Goal: Transaction & Acquisition: Purchase product/service

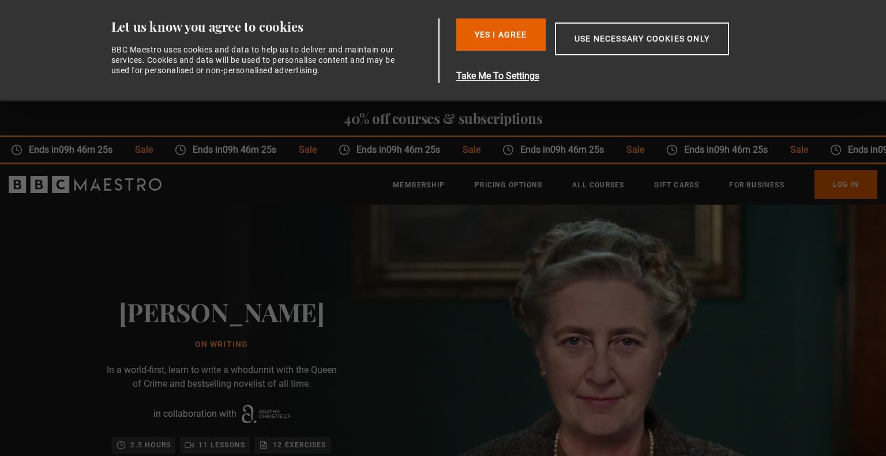
scroll to position [0, 302]
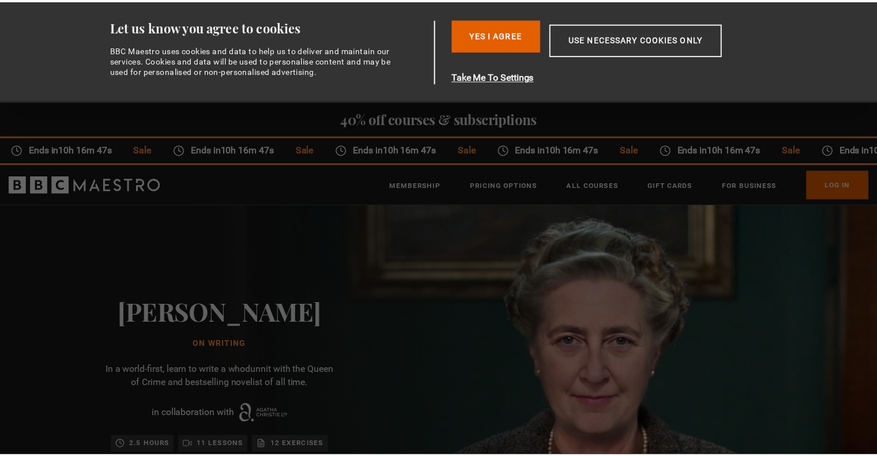
scroll to position [0, 302]
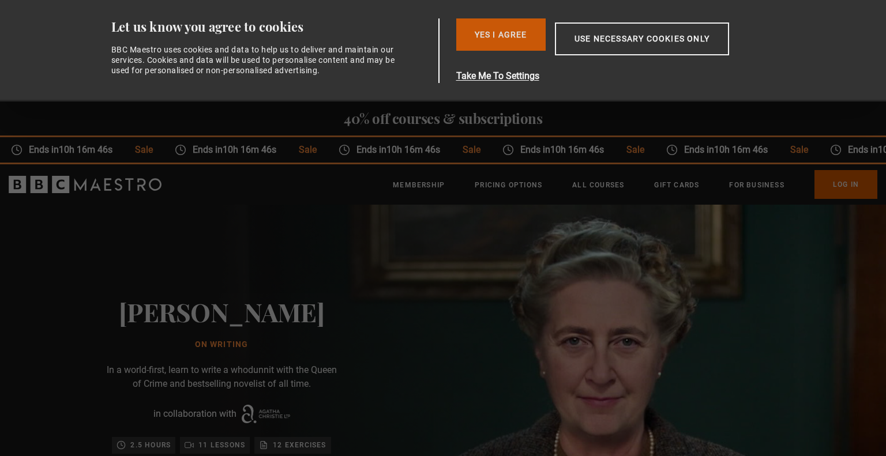
click at [497, 36] on button "Yes I Agree" at bounding box center [500, 34] width 89 height 32
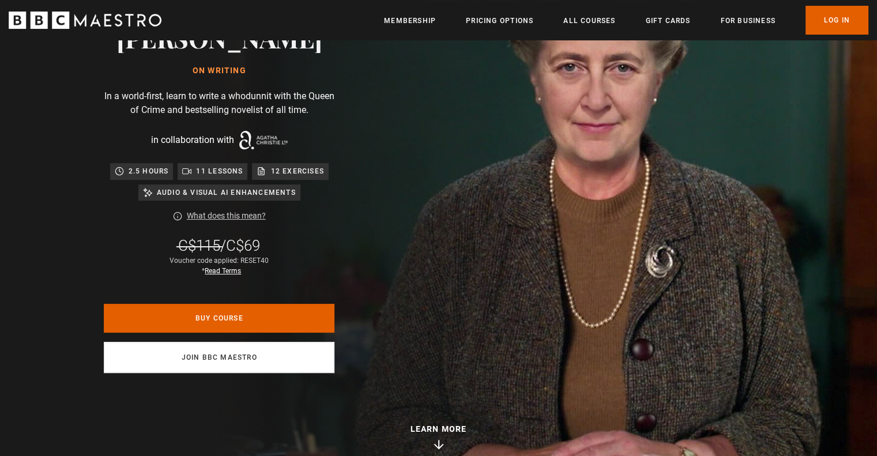
scroll to position [0, 1205]
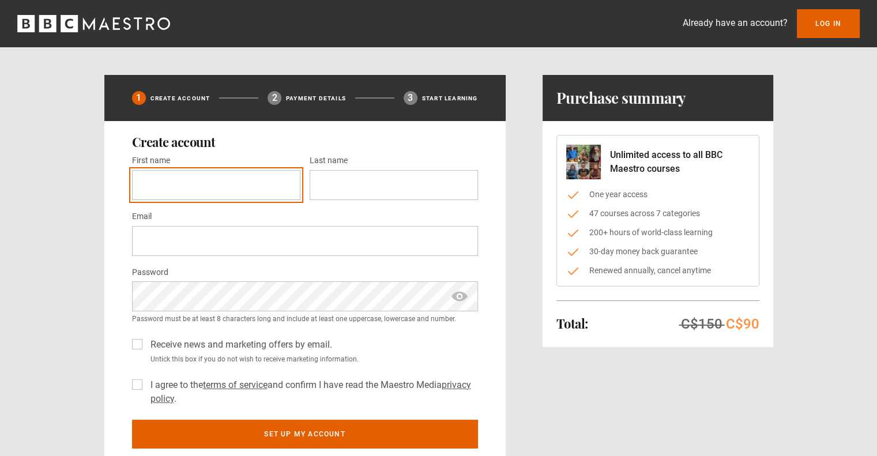
click at [194, 182] on input "First name *" at bounding box center [216, 185] width 168 height 30
type input "******"
type input "*********"
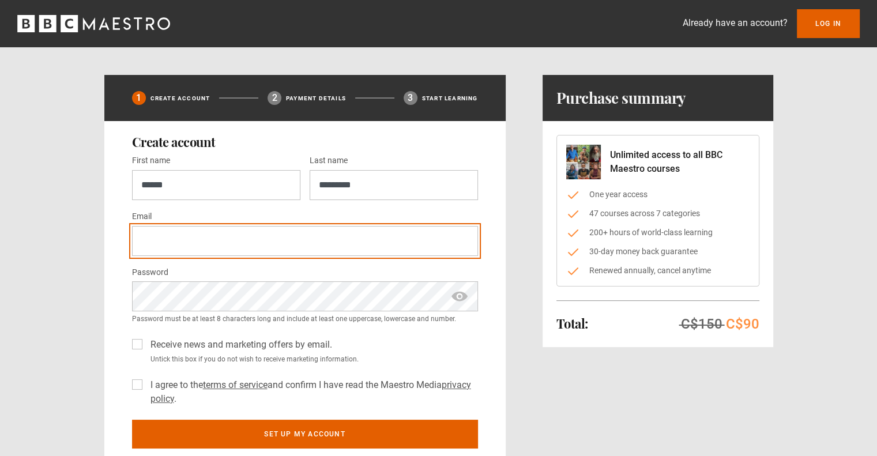
type input "**********"
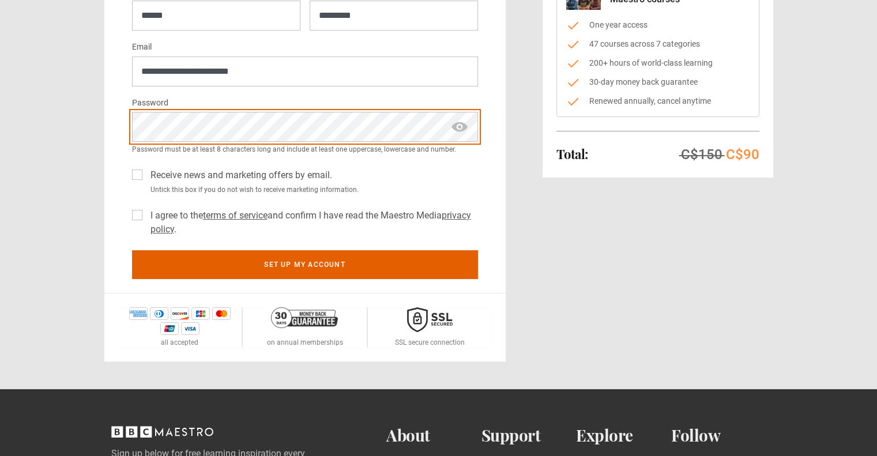
scroll to position [173, 0]
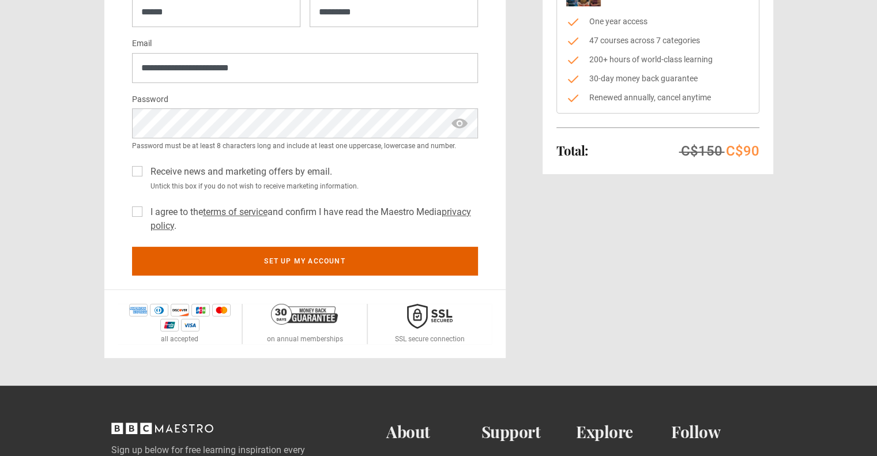
click at [146, 212] on label "I agree to the terms of service and confirm I have read the Maestro Media priva…" at bounding box center [312, 219] width 332 height 28
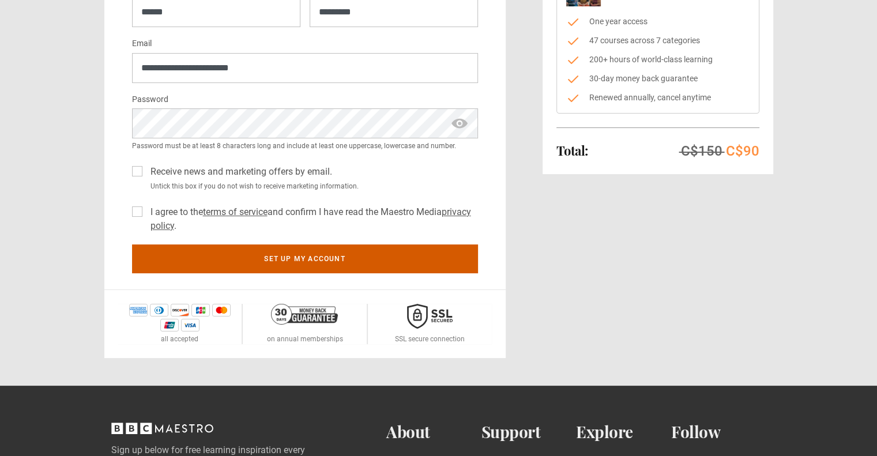
click at [192, 260] on button "Set up my account" at bounding box center [305, 259] width 346 height 29
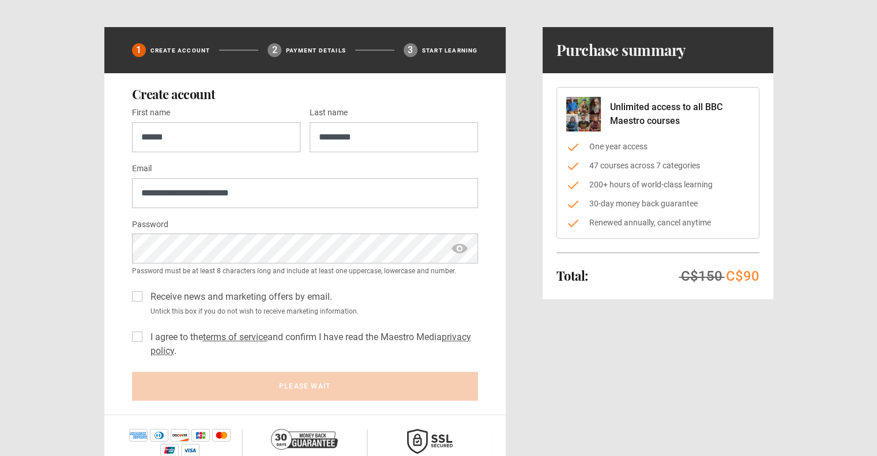
scroll to position [0, 0]
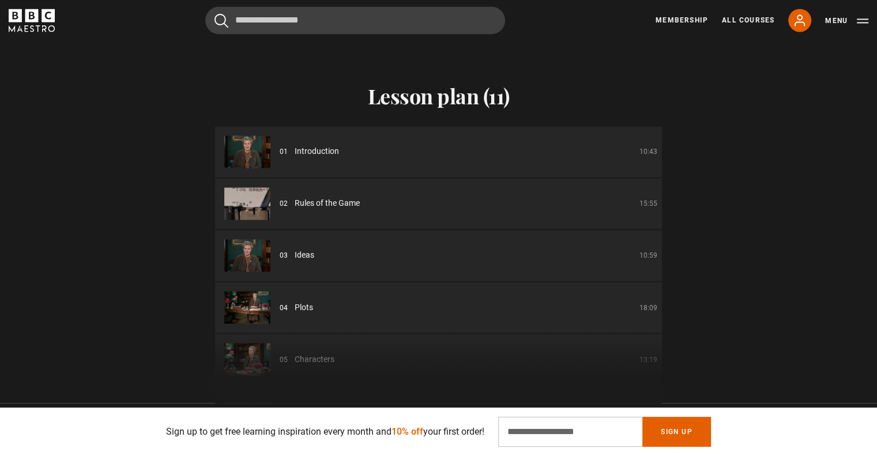
scroll to position [1904, 0]
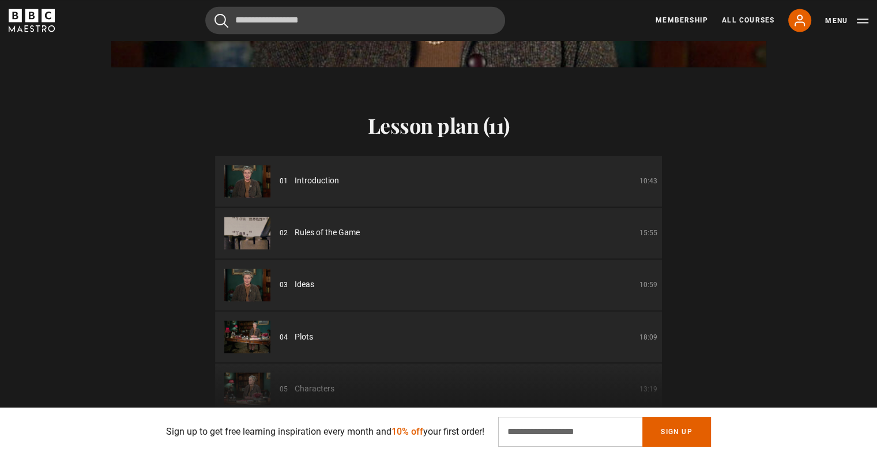
click at [291, 175] on div "01 Introduction 10:43" at bounding box center [469, 181] width 378 height 12
click at [320, 175] on span "Introduction" at bounding box center [317, 181] width 44 height 12
click at [241, 176] on img at bounding box center [247, 181] width 46 height 32
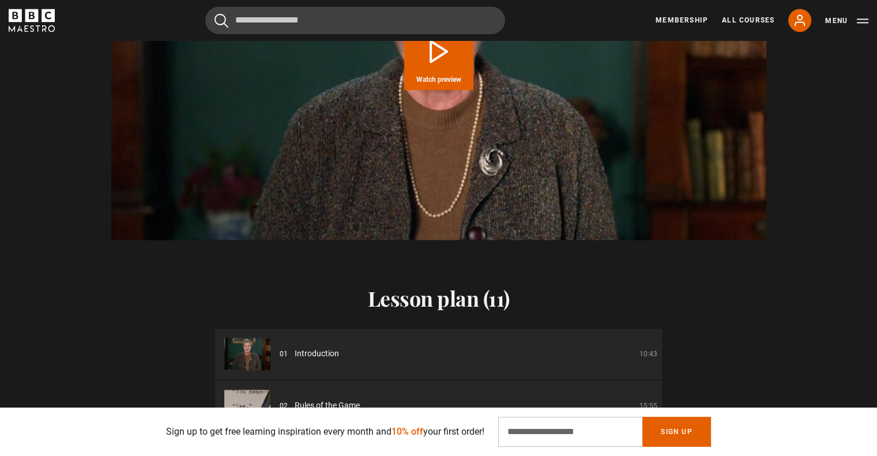
scroll to position [0, 302]
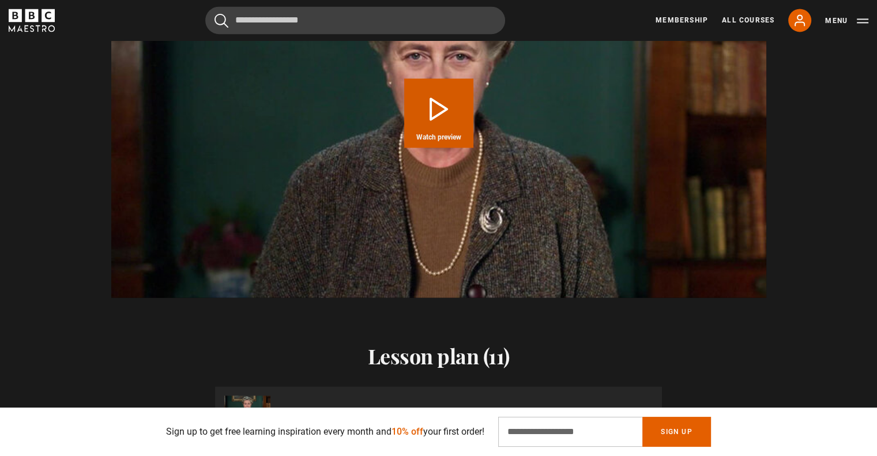
click at [450, 115] on button "Play Course overview for Writing with Agatha Christie Watch preview" at bounding box center [438, 112] width 69 height 69
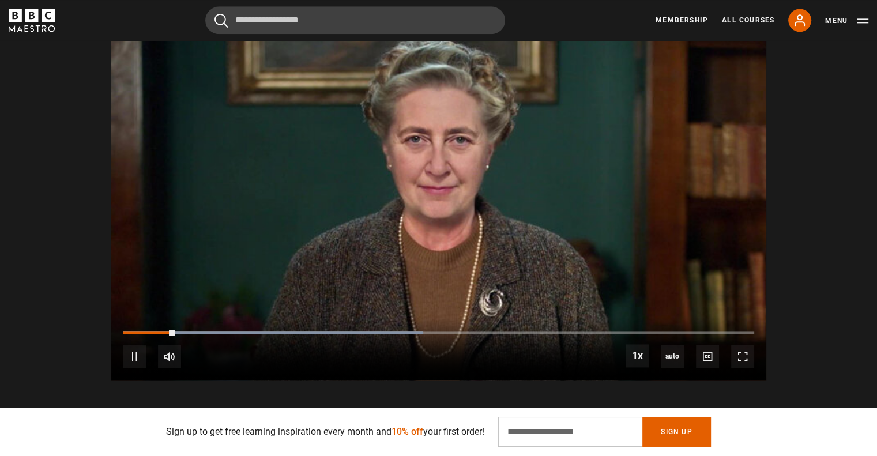
scroll to position [0, 453]
click at [48, 158] on div "Video Player is loading. Play Course overview for Writing with Agatha Christie …" at bounding box center [438, 196] width 877 height 369
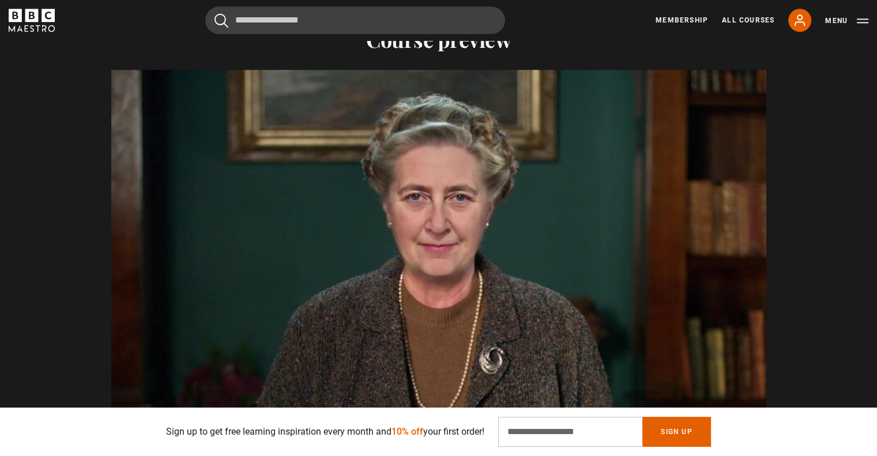
scroll to position [0, 605]
click at [42, 82] on div "Video Player is loading. Play Course overview for Writing with Agatha Christie …" at bounding box center [438, 254] width 877 height 369
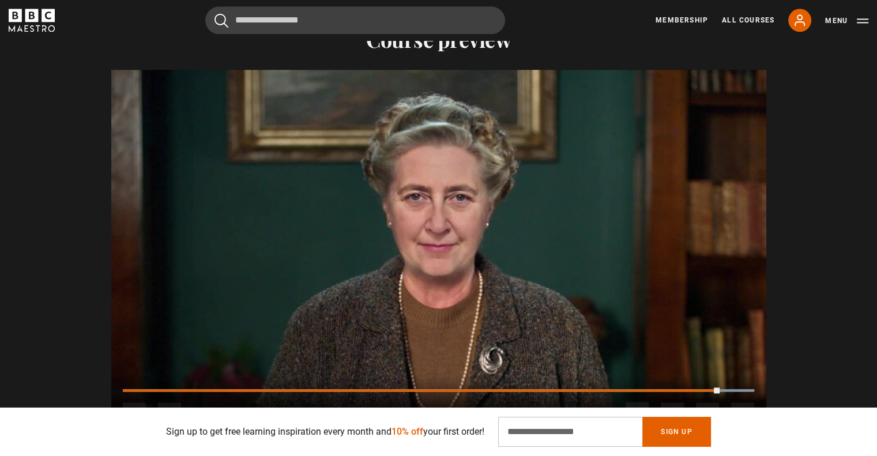
scroll to position [0, 1662]
click at [136, 403] on span "Video Player" at bounding box center [134, 414] width 23 height 23
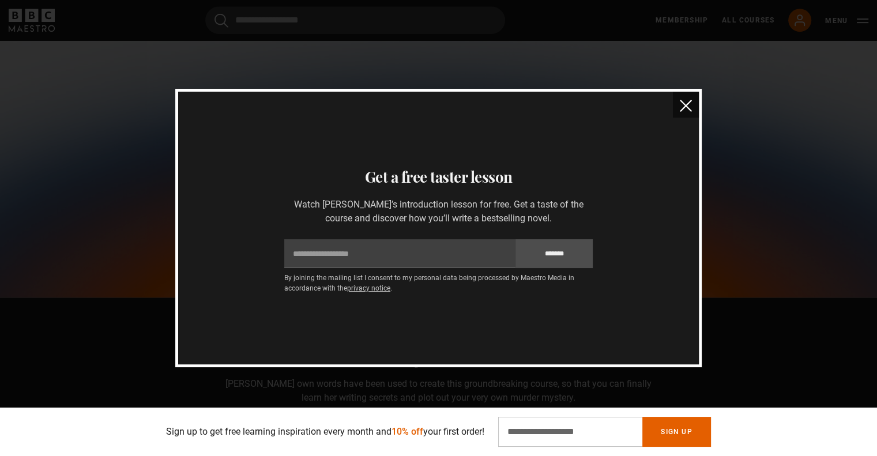
scroll to position [552, 0]
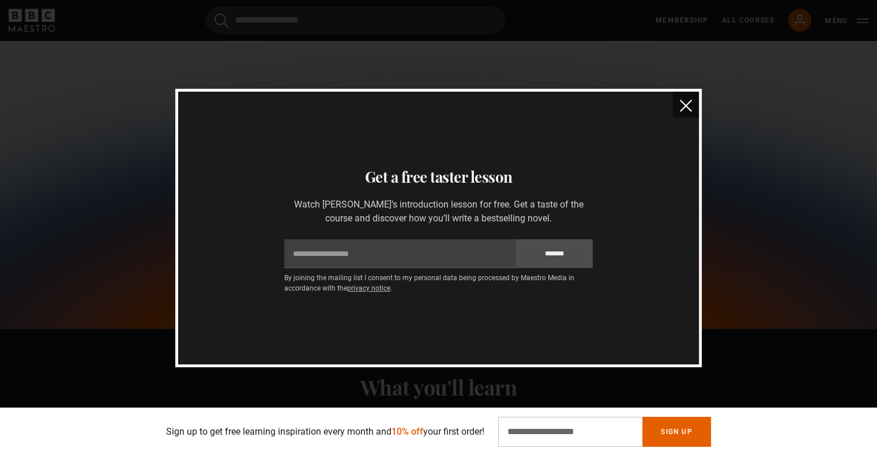
click at [681, 106] on button "close" at bounding box center [686, 105] width 26 height 26
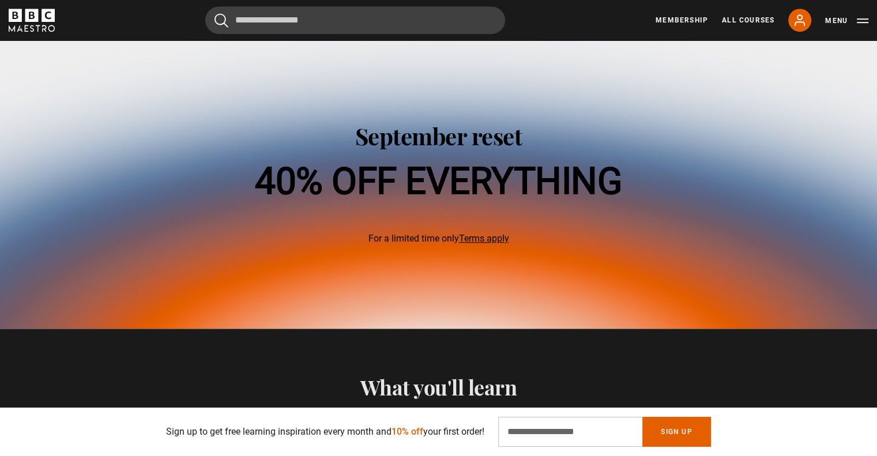
click at [681, 106] on img at bounding box center [438, 184] width 877 height 288
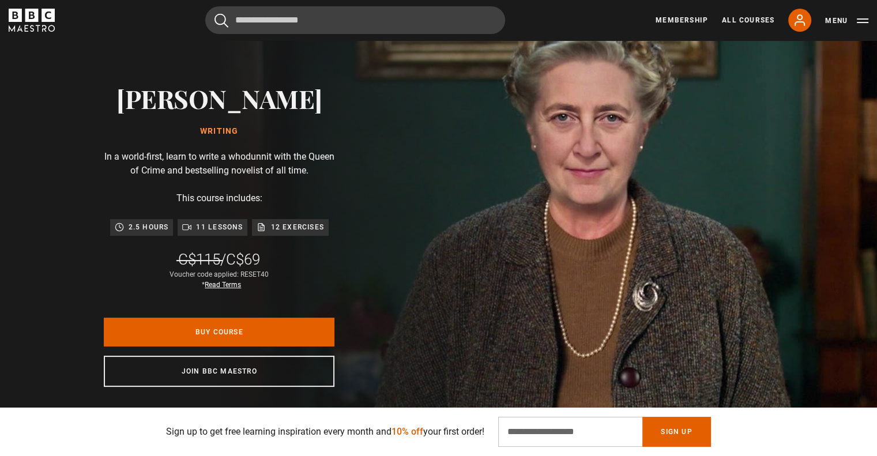
scroll to position [115, 0]
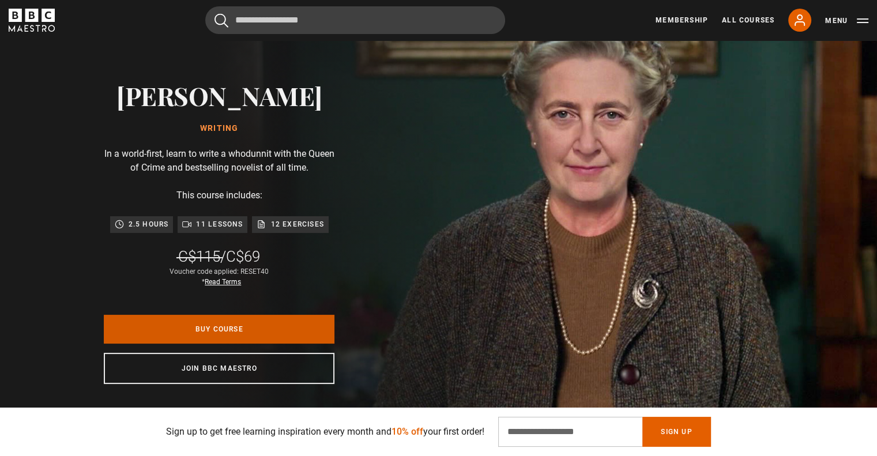
click at [211, 334] on link "Buy Course" at bounding box center [219, 329] width 231 height 29
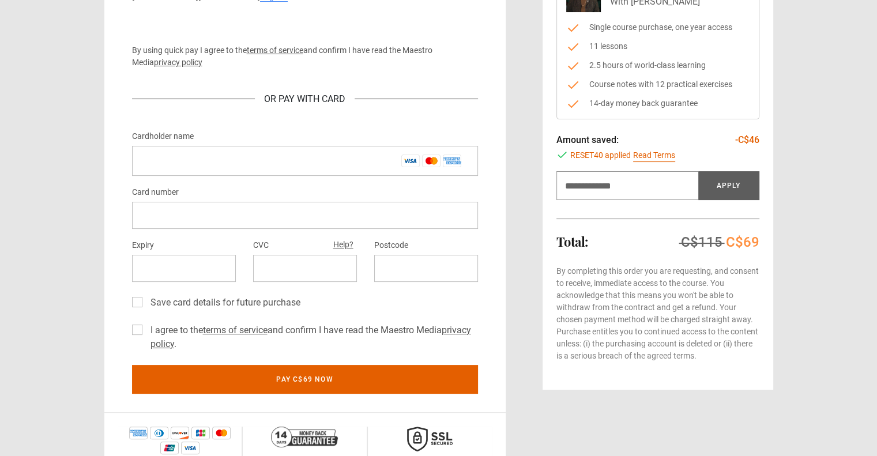
scroll to position [173, 0]
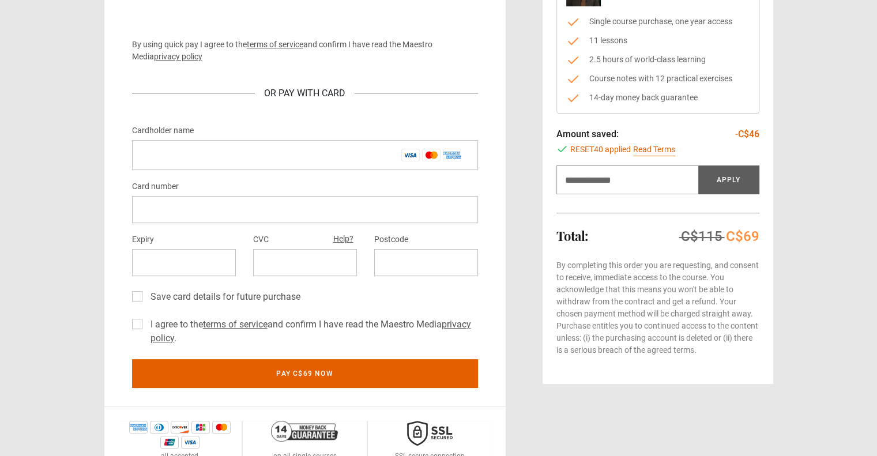
click at [646, 367] on div "Writing With Agatha Christie Single course purchase, one year access 11 lessons…" at bounding box center [658, 166] width 231 height 436
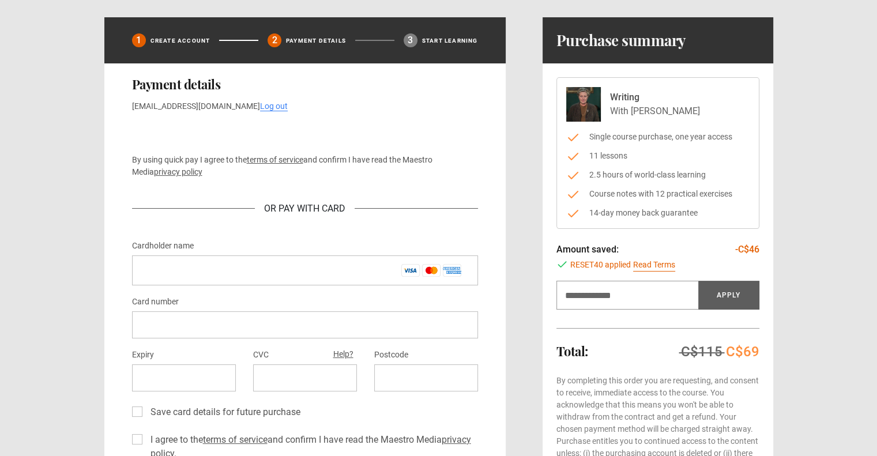
drag, startPoint x: 629, startPoint y: 114, endPoint x: 660, endPoint y: 112, distance: 31.2
click at [660, 112] on p "With Agatha Christie" at bounding box center [655, 111] width 90 height 14
copy p "Agatha"
click at [584, 297] on input "Discount code" at bounding box center [628, 295] width 142 height 29
paste input "******"
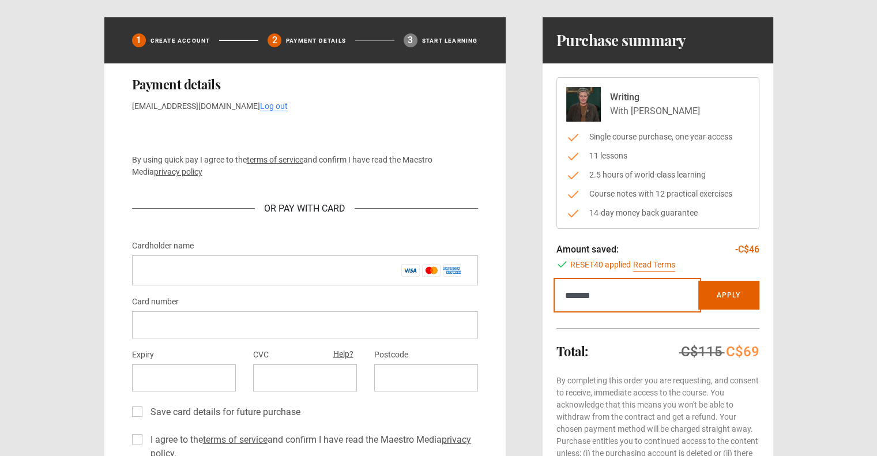
click at [568, 295] on input "******" at bounding box center [628, 295] width 142 height 29
type input "******"
click at [720, 297] on button "Apply" at bounding box center [729, 295] width 61 height 29
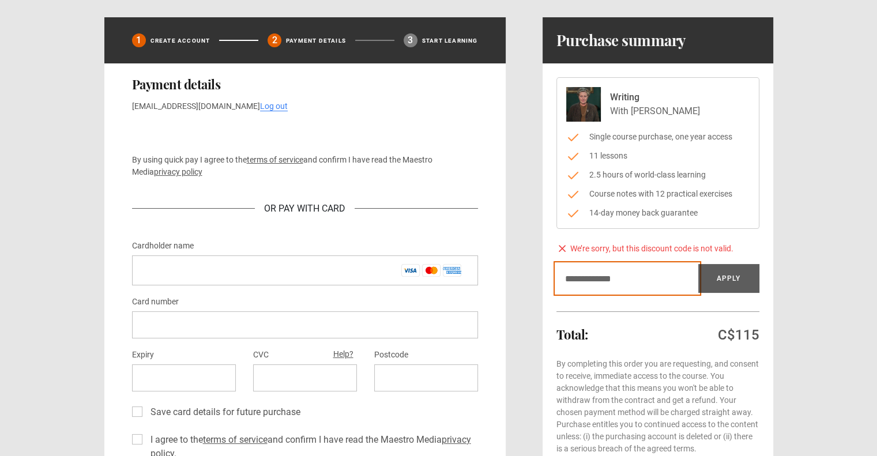
click at [663, 281] on input "Discount code" at bounding box center [628, 278] width 142 height 29
click at [647, 277] on input "Discount code" at bounding box center [628, 278] width 142 height 29
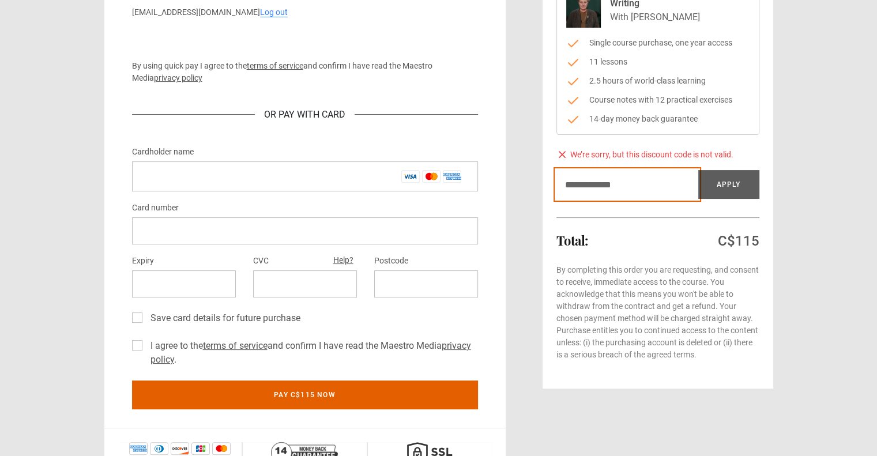
scroll to position [173, 0]
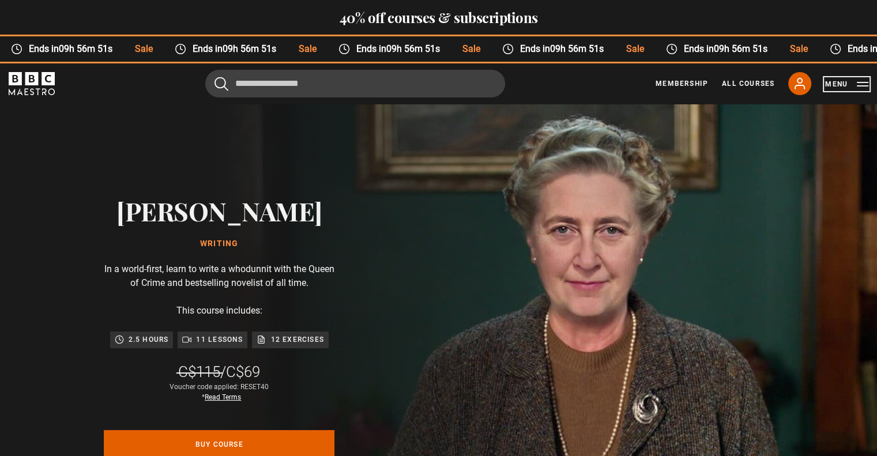
click at [858, 84] on button "Menu" at bounding box center [847, 84] width 43 height 12
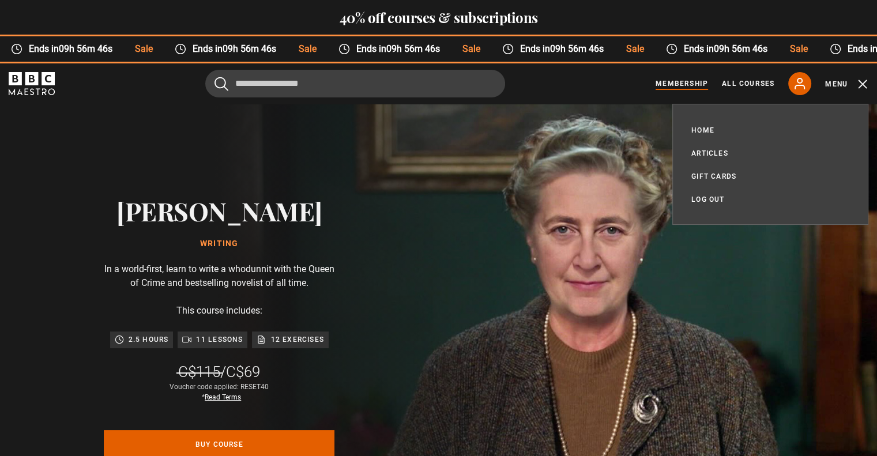
click at [671, 85] on link "Membership" at bounding box center [682, 83] width 52 height 10
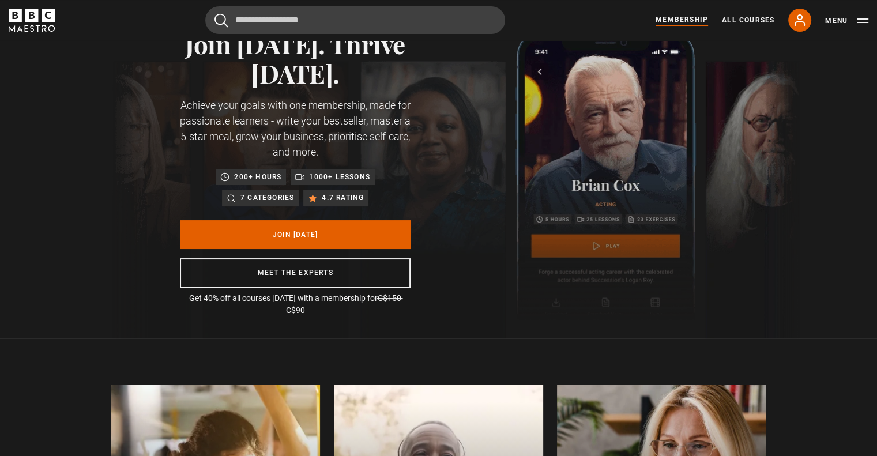
scroll to position [58, 0]
drag, startPoint x: 312, startPoint y: 306, endPoint x: 187, endPoint y: 292, distance: 125.4
click at [187, 292] on p "Get 40% off all courses [DATE] with a membership for C$150 C$90" at bounding box center [295, 304] width 231 height 24
copy p "Get 40% off all courses [DATE] with a membership for C$150 C$90"
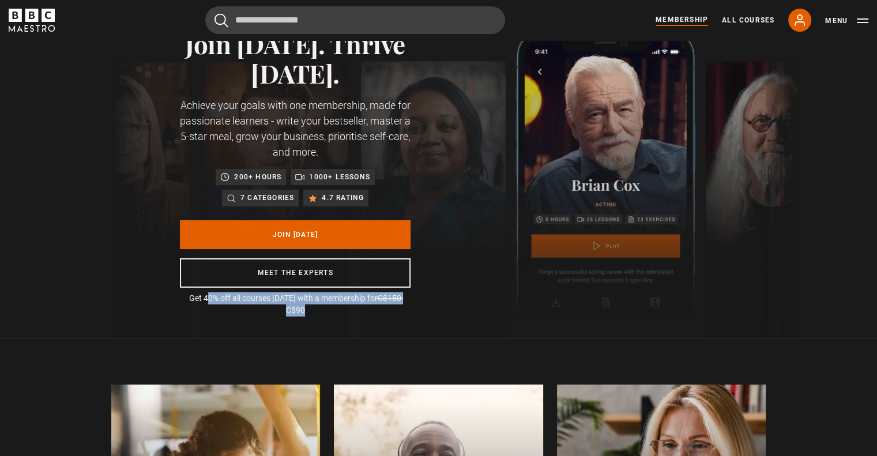
click at [610, 108] on img at bounding box center [456, 184] width 690 height 310
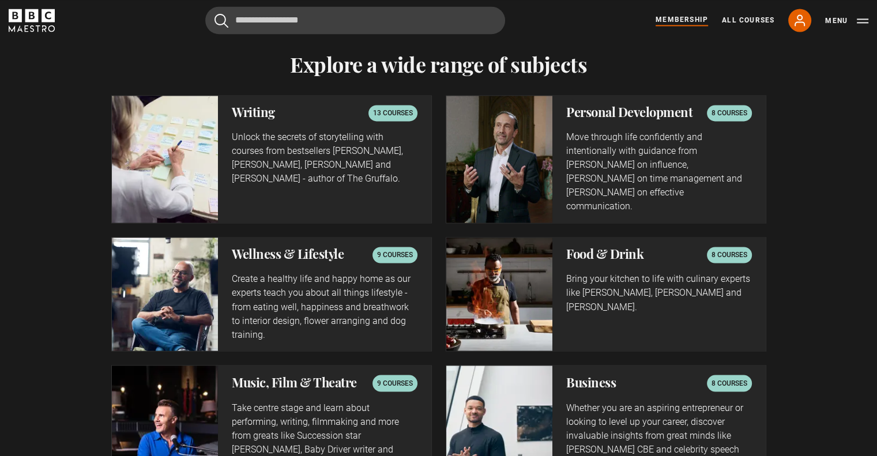
scroll to position [1904, 0]
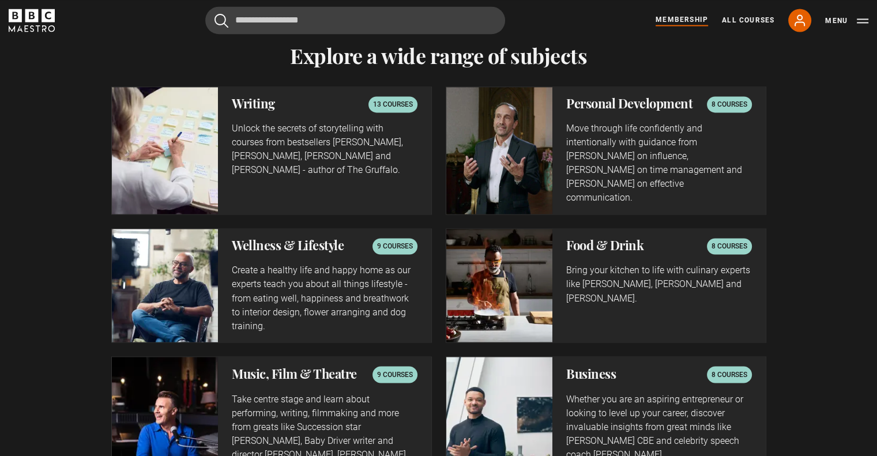
click at [404, 106] on p "13 courses" at bounding box center [393, 105] width 40 height 12
click at [202, 112] on img at bounding box center [165, 150] width 107 height 127
click at [247, 99] on h2 "Writing" at bounding box center [253, 103] width 43 height 14
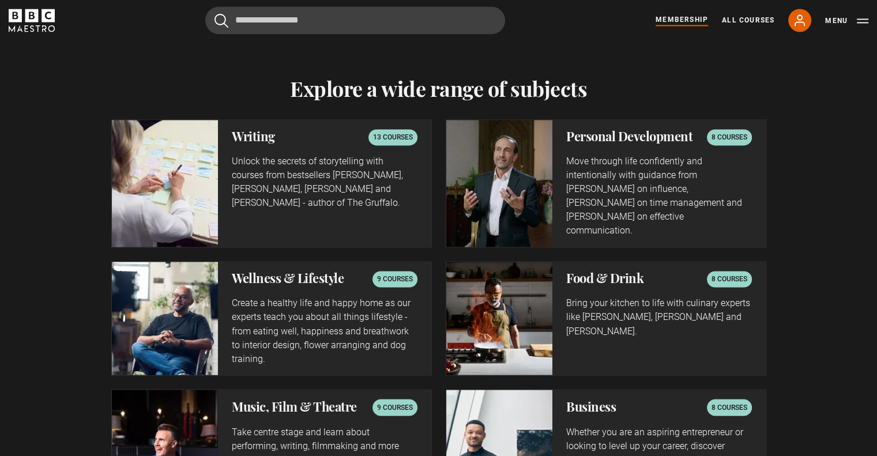
scroll to position [1846, 0]
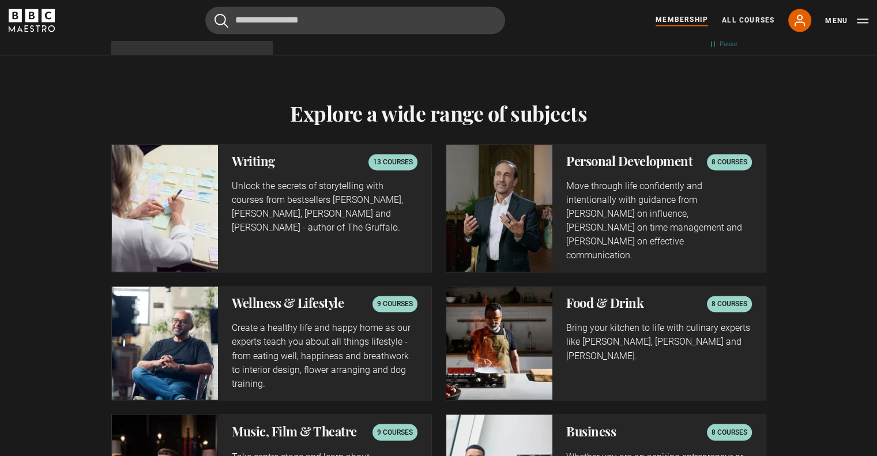
drag, startPoint x: 277, startPoint y: 161, endPoint x: 230, endPoint y: 160, distance: 47.9
click at [230, 160] on div "Writing 13 courses Unlock the secrets of storytelling with courses from bestsel…" at bounding box center [324, 208] width 213 height 127
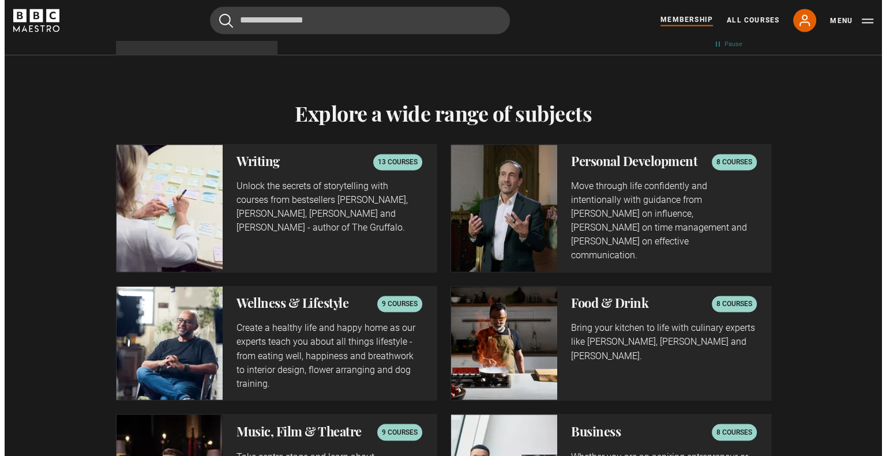
scroll to position [0, 907]
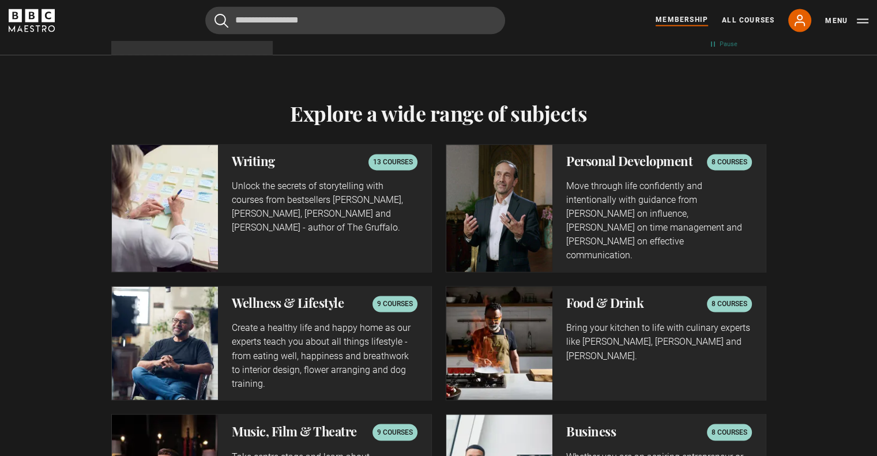
copy h2 "Writing"
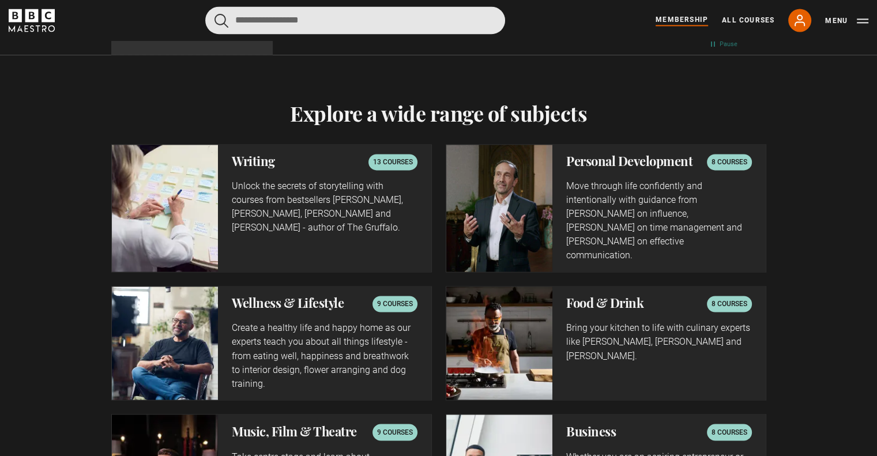
click at [364, 21] on input "Search" at bounding box center [355, 20] width 300 height 28
paste input "*******"
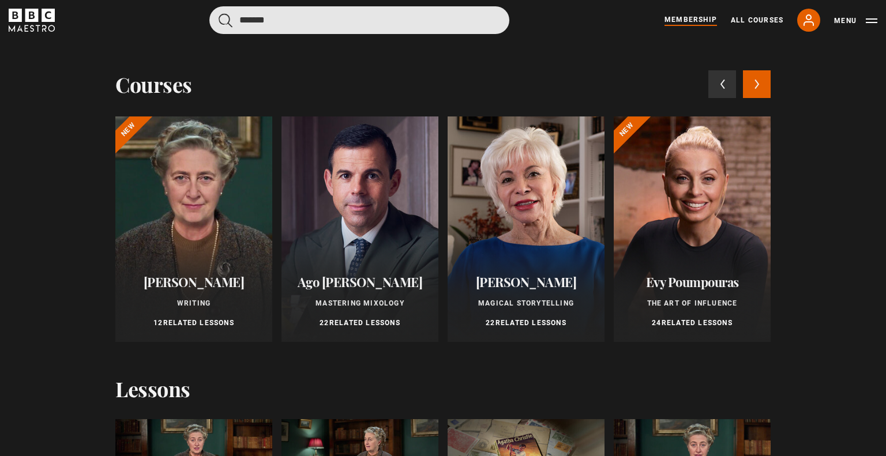
type input "*******"
click at [219, 13] on button "submit" at bounding box center [226, 20] width 14 height 14
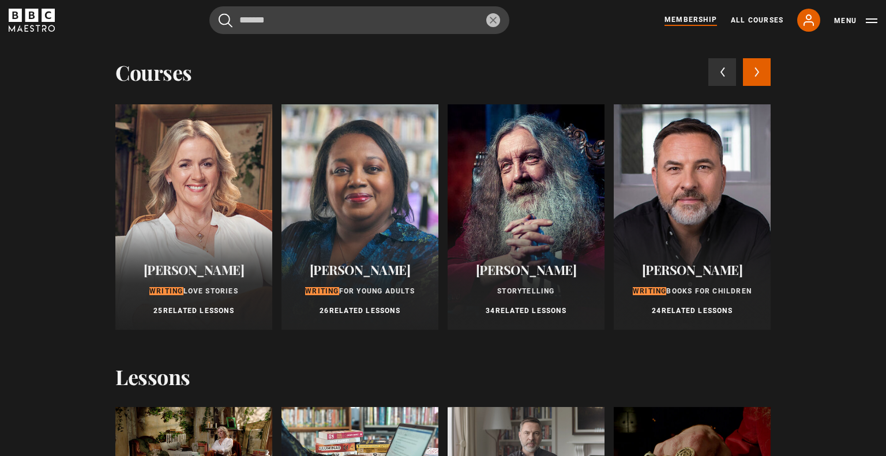
scroll to position [0, 0]
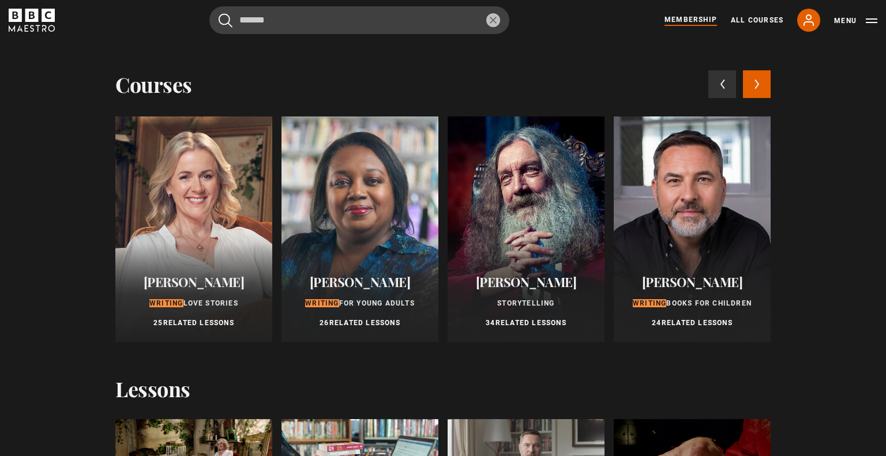
click at [755, 88] on icon at bounding box center [757, 84] width 5 height 10
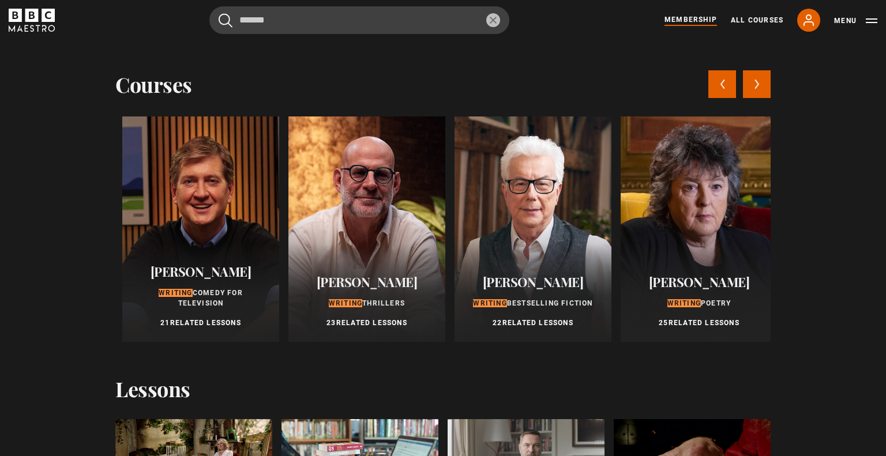
scroll to position [0, 665]
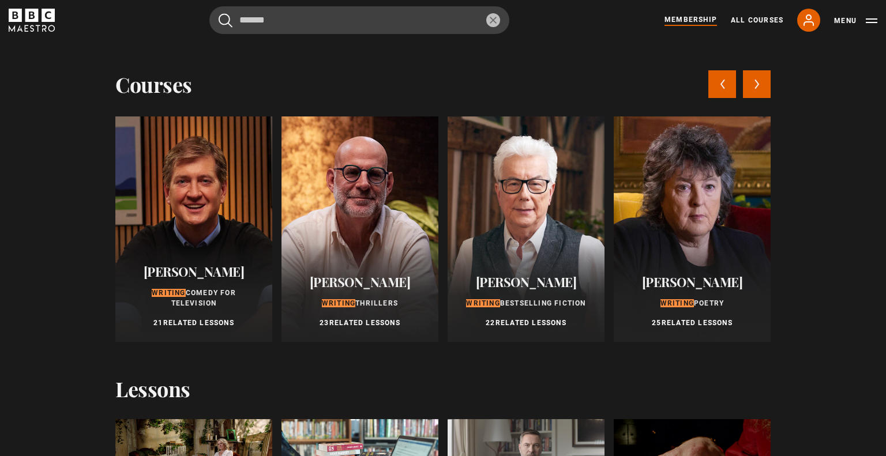
click at [755, 88] on icon at bounding box center [757, 84] width 5 height 10
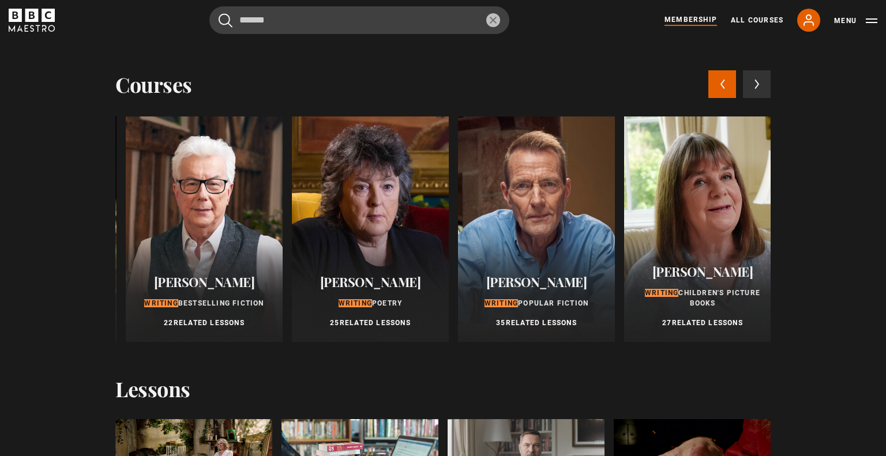
scroll to position [0, 997]
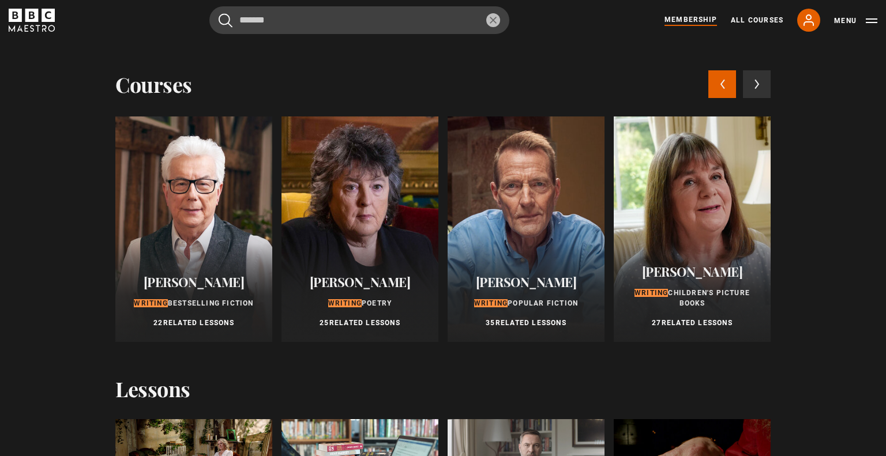
click at [720, 86] on icon at bounding box center [722, 84] width 5 height 10
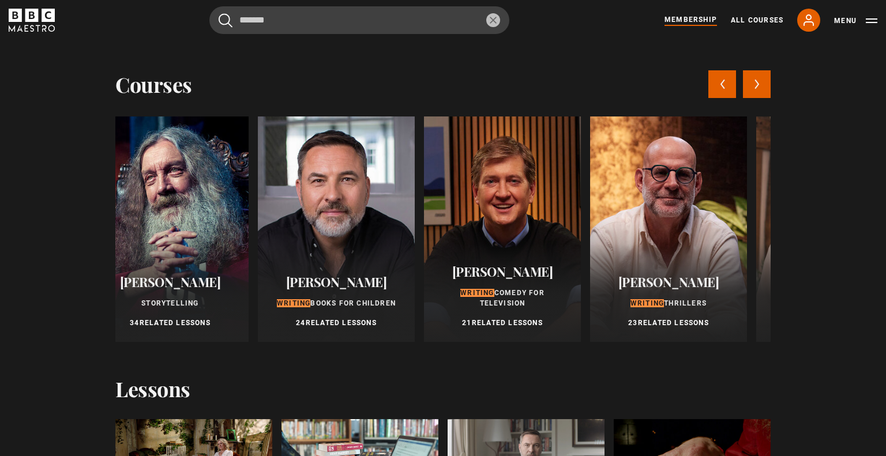
click at [720, 86] on icon at bounding box center [722, 84] width 5 height 10
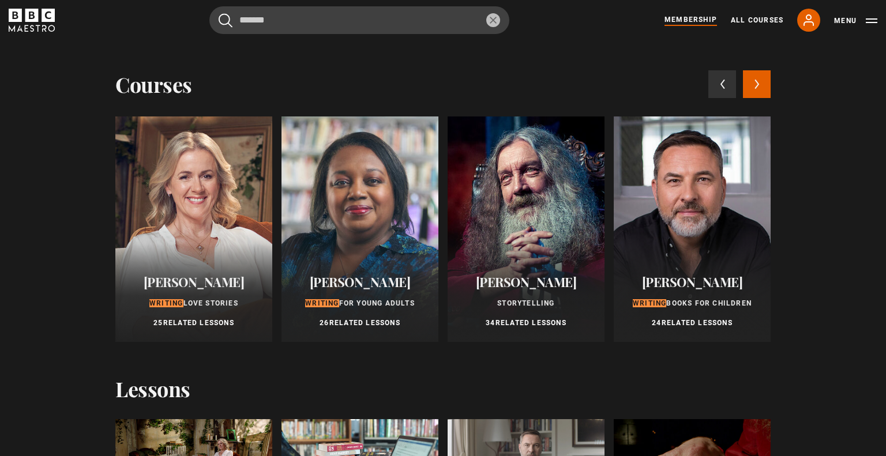
scroll to position [0, 1360]
click at [186, 324] on p "25 Related Lessons" at bounding box center [193, 323] width 129 height 10
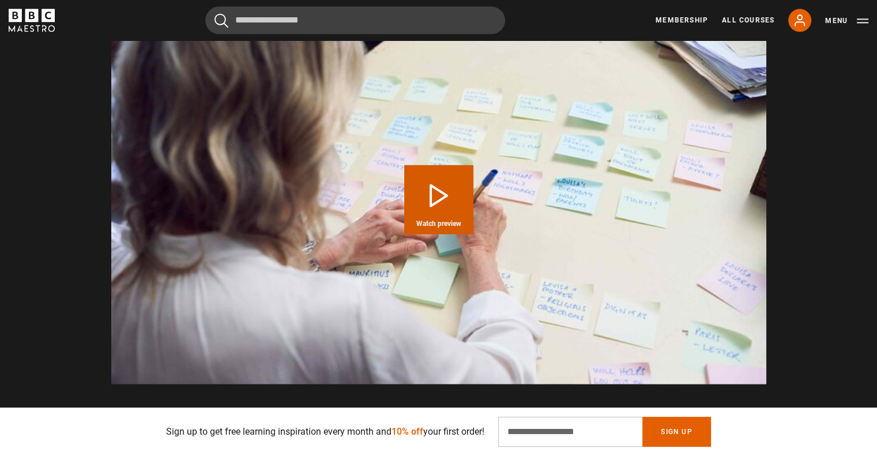
scroll to position [1558, 0]
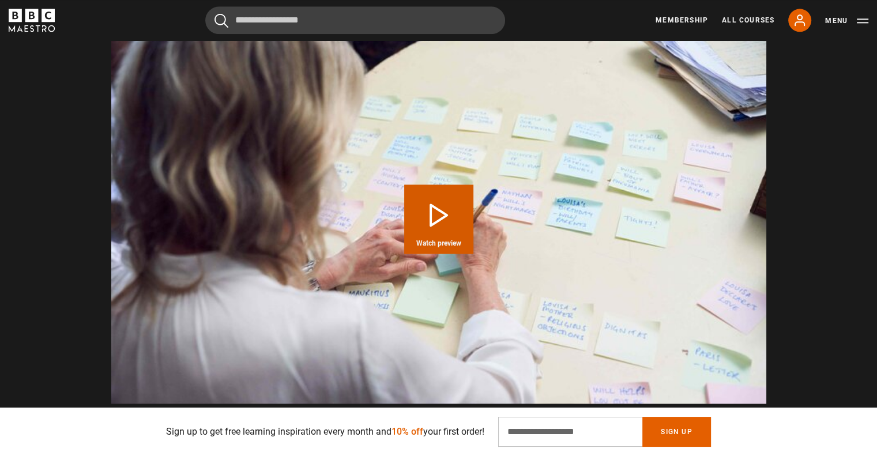
click at [449, 206] on button "Play Course overview for Writing Love Stories with [PERSON_NAME] Watch preview" at bounding box center [438, 219] width 69 height 69
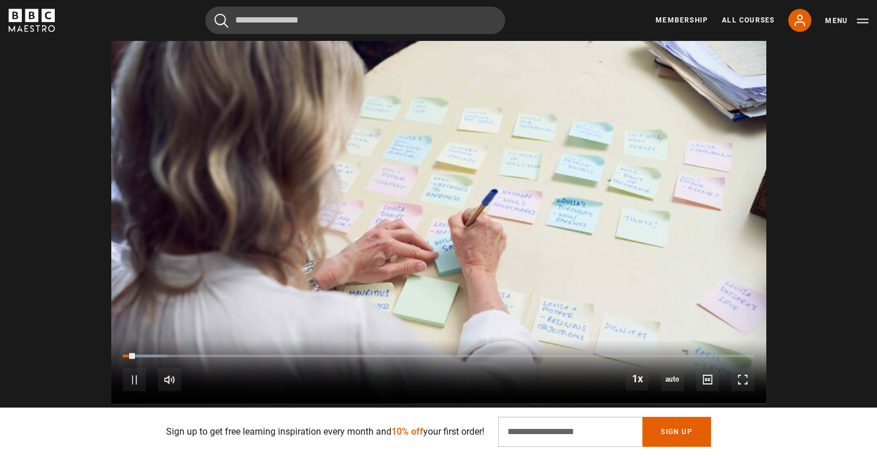
drag, startPoint x: 238, startPoint y: 365, endPoint x: 245, endPoint y: 366, distance: 7.0
click at [245, 366] on div "10s Skip Back 10 seconds Pause 10s Skip Forward 10 seconds Loaded : 6.99% 0:11 …" at bounding box center [438, 372] width 655 height 64
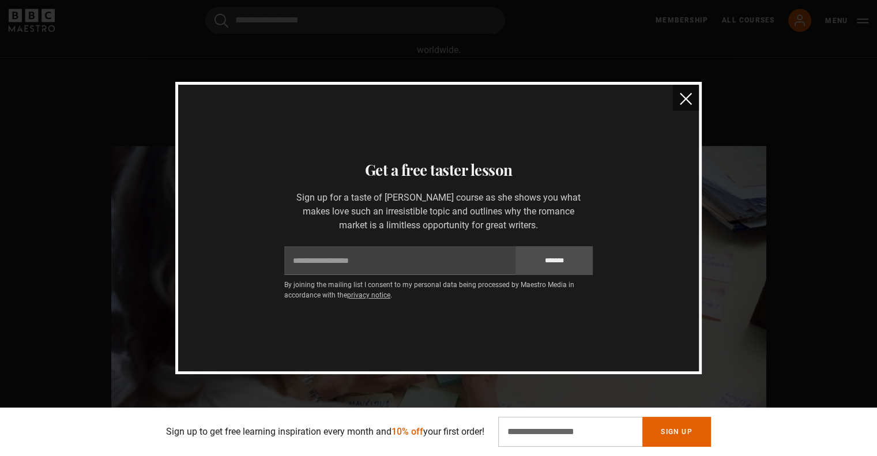
scroll to position [1442, 0]
click at [686, 100] on img "close" at bounding box center [686, 99] width 12 height 12
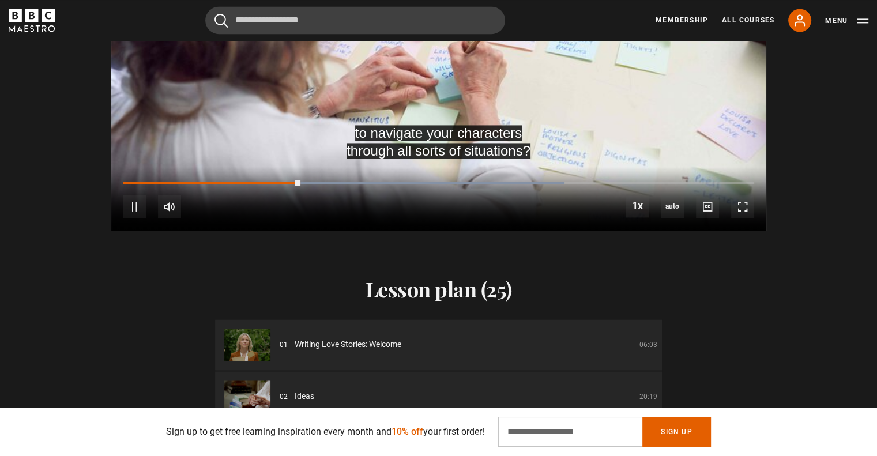
scroll to position [1788, 0]
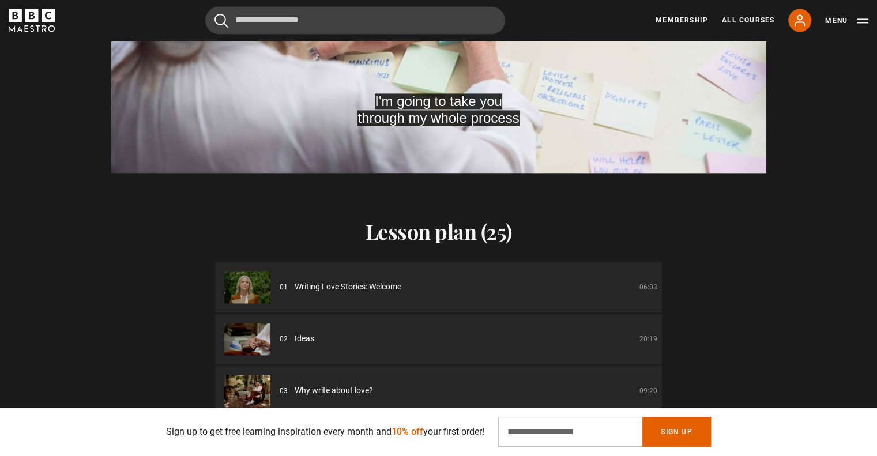
click at [252, 325] on img at bounding box center [247, 339] width 46 height 32
click at [532, 333] on div "02 Ideas 20:19" at bounding box center [469, 339] width 378 height 12
click at [640, 334] on p "20:19" at bounding box center [649, 339] width 18 height 10
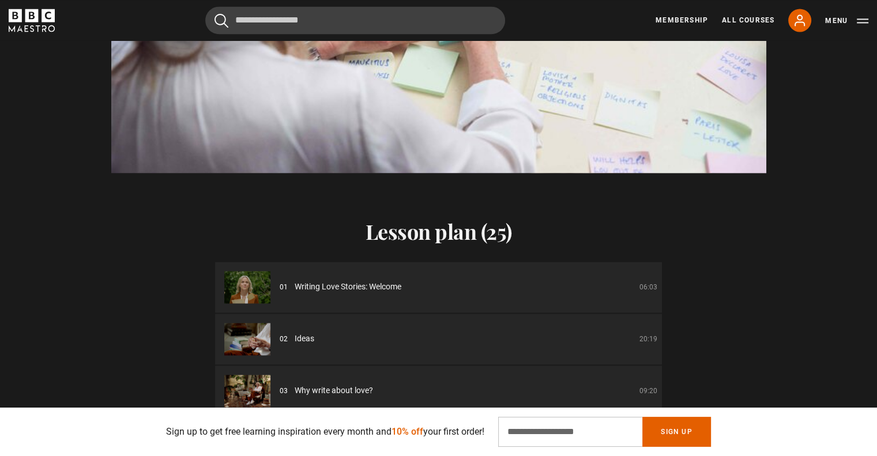
scroll to position [0, 755]
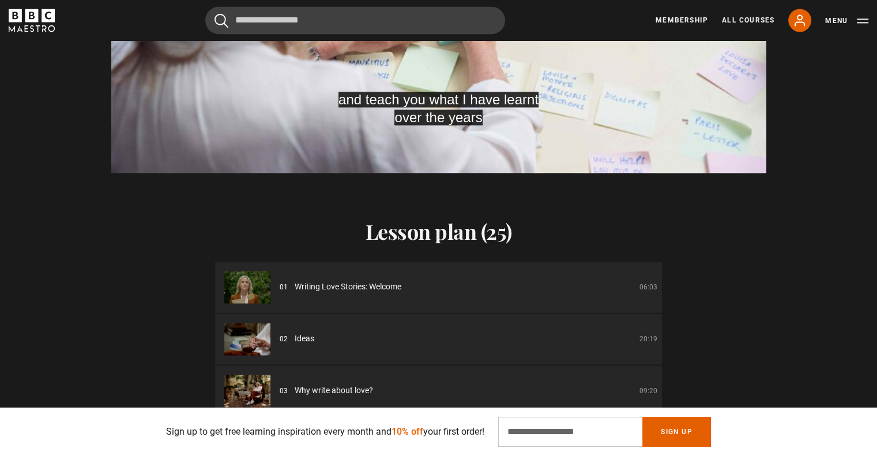
click at [548, 333] on div "02 Ideas 20:19" at bounding box center [469, 339] width 378 height 12
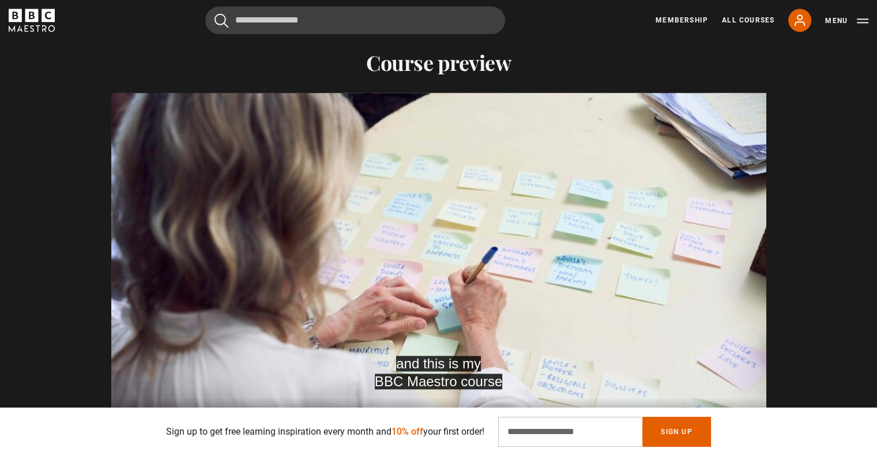
scroll to position [0, 2116]
click at [789, 189] on div "and this is my BBC Maestro course Video Player is loading. Play Course overview…" at bounding box center [438, 277] width 743 height 369
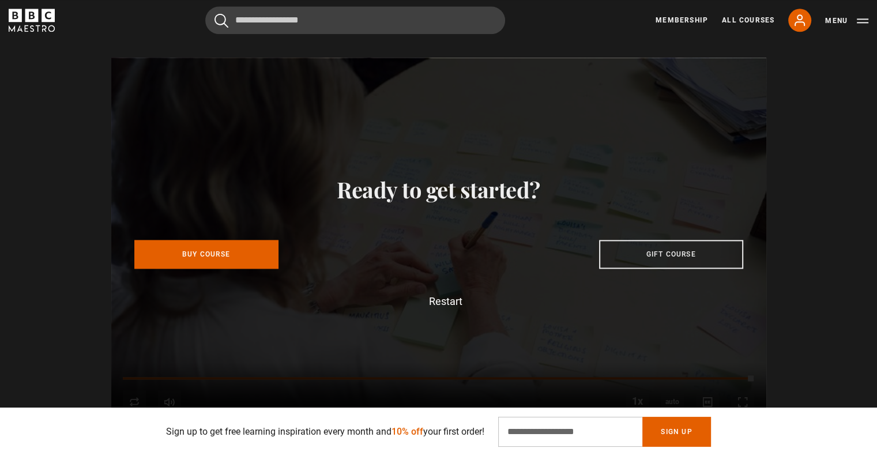
scroll to position [1558, 0]
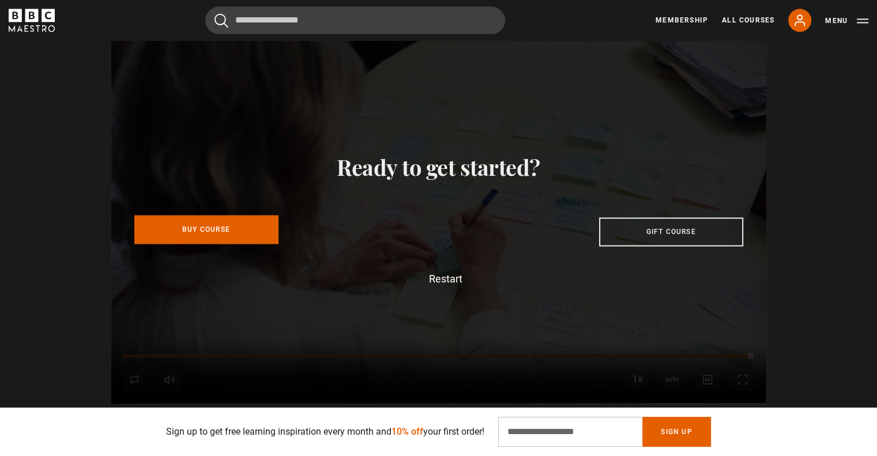
click at [216, 215] on link "Buy Course" at bounding box center [206, 229] width 144 height 29
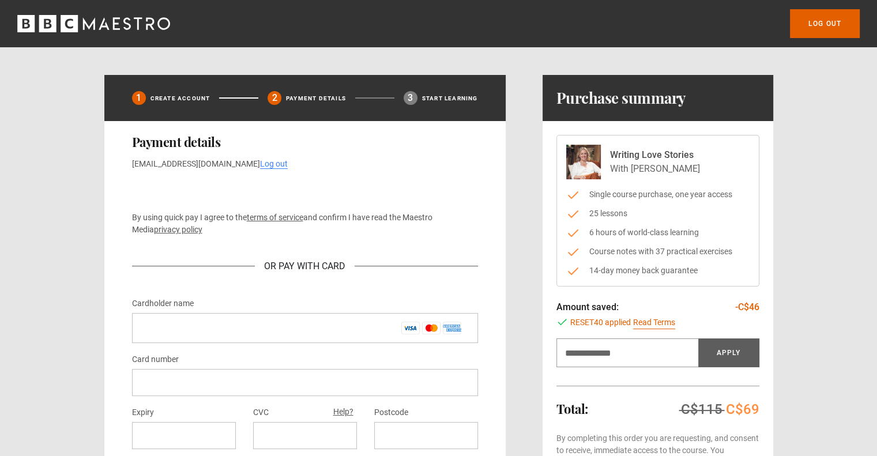
drag, startPoint x: 736, startPoint y: 309, endPoint x: 762, endPoint y: 306, distance: 26.1
click at [762, 306] on div "Writing Love Stories With [PERSON_NAME] Single course purchase, one year access…" at bounding box center [658, 339] width 231 height 436
click at [732, 310] on div "Amount saved: -C$46" at bounding box center [658, 308] width 203 height 14
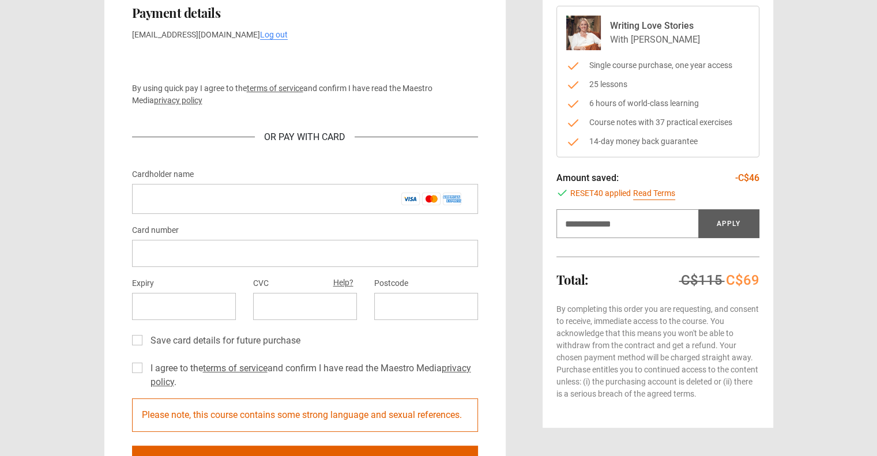
scroll to position [58, 0]
